Goal: Use online tool/utility: Utilize a website feature to perform a specific function

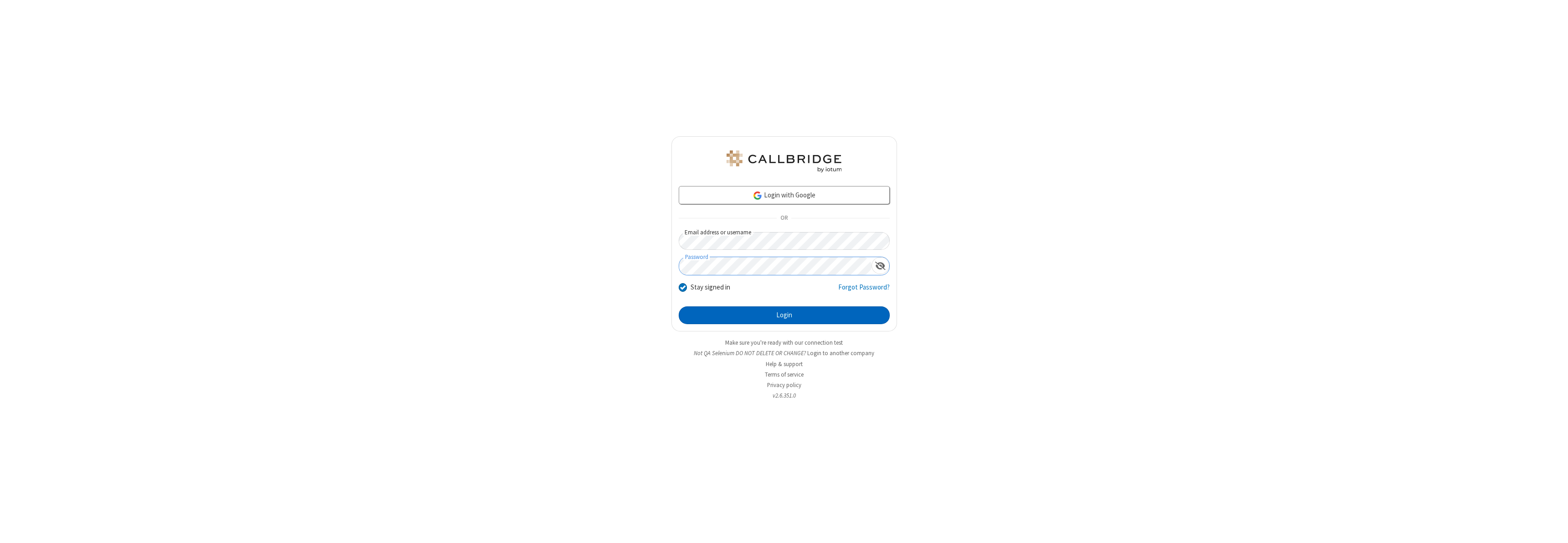
click at [784, 315] on button "Login" at bounding box center [784, 315] width 211 height 18
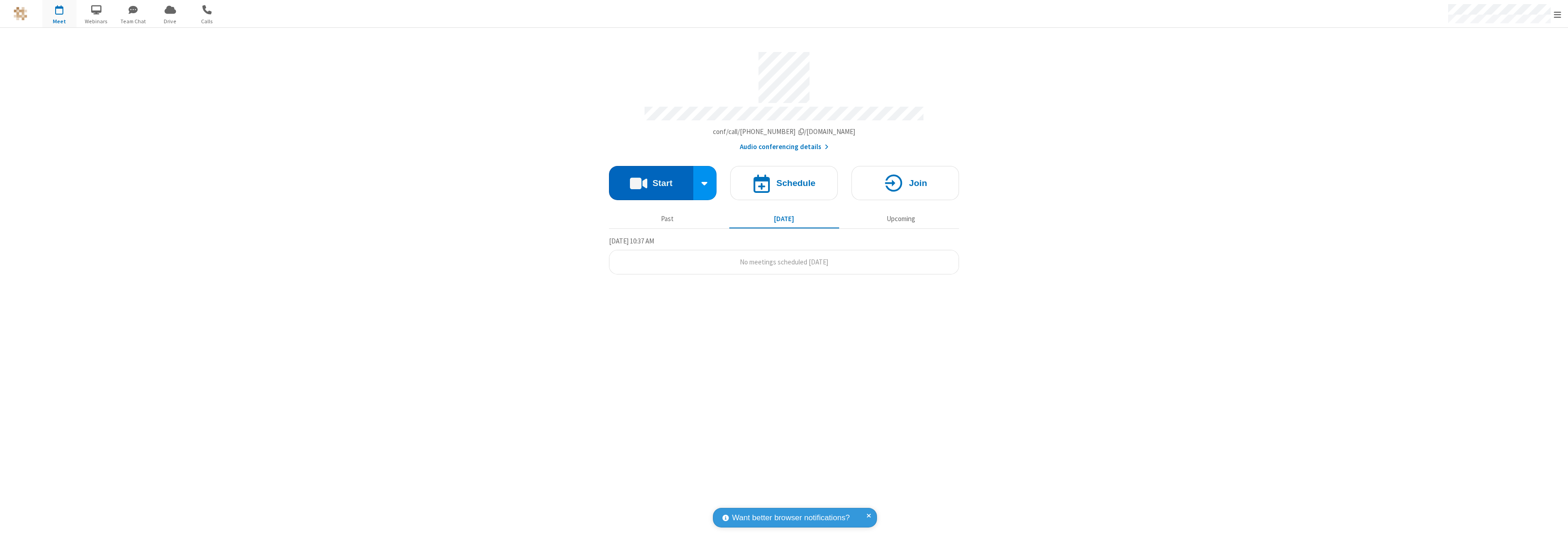
click at [651, 179] on button "Start" at bounding box center [651, 183] width 84 height 34
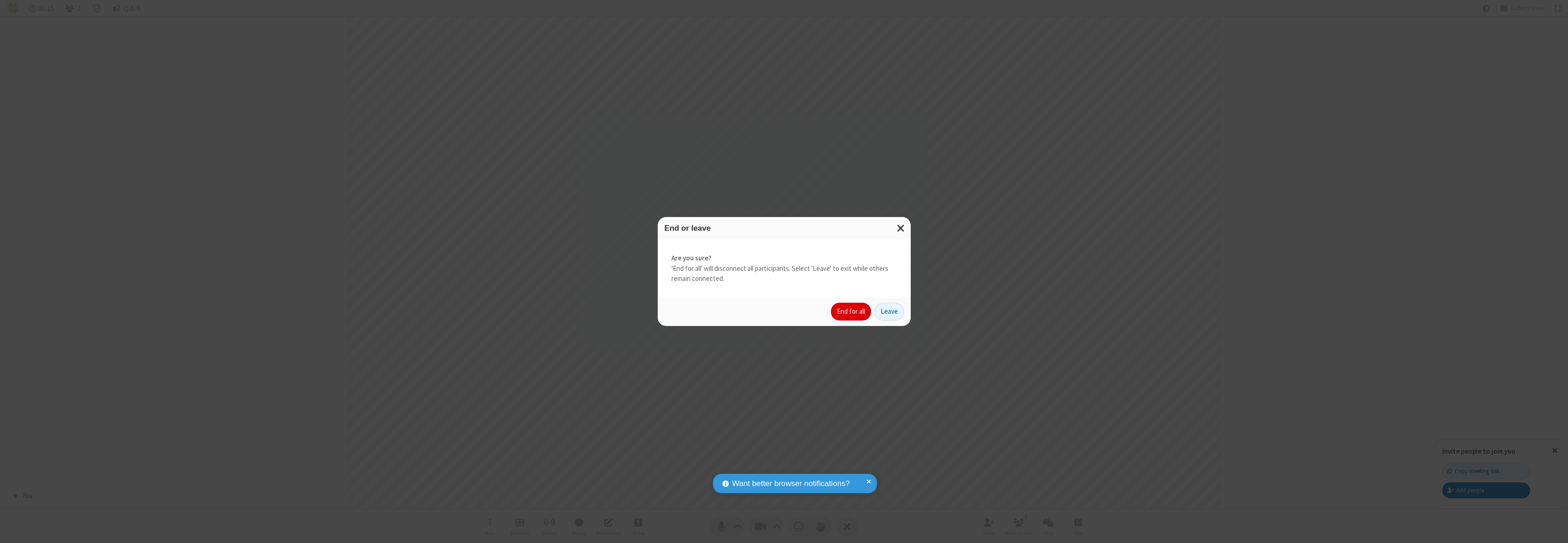
click at [852, 312] on button "End for all" at bounding box center [852, 312] width 41 height 18
